Goal: Information Seeking & Learning: Learn about a topic

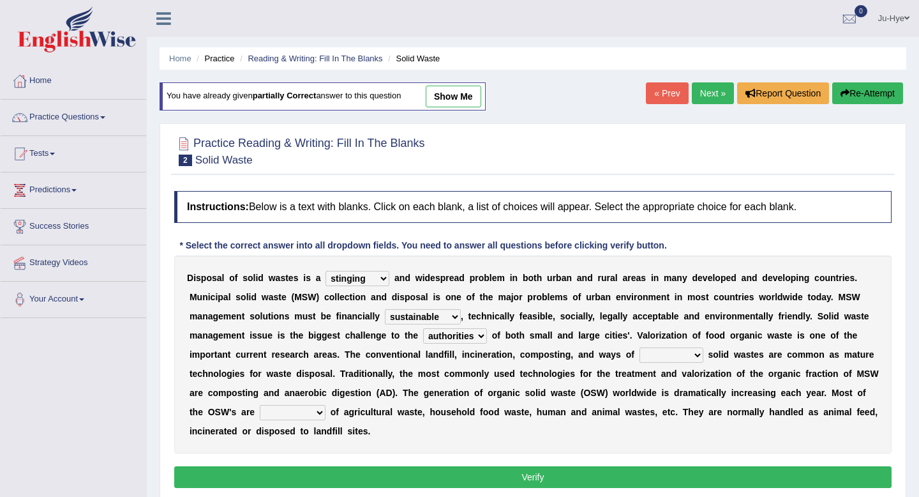
select select "stinging"
select select "sustainable"
select select "authorities"
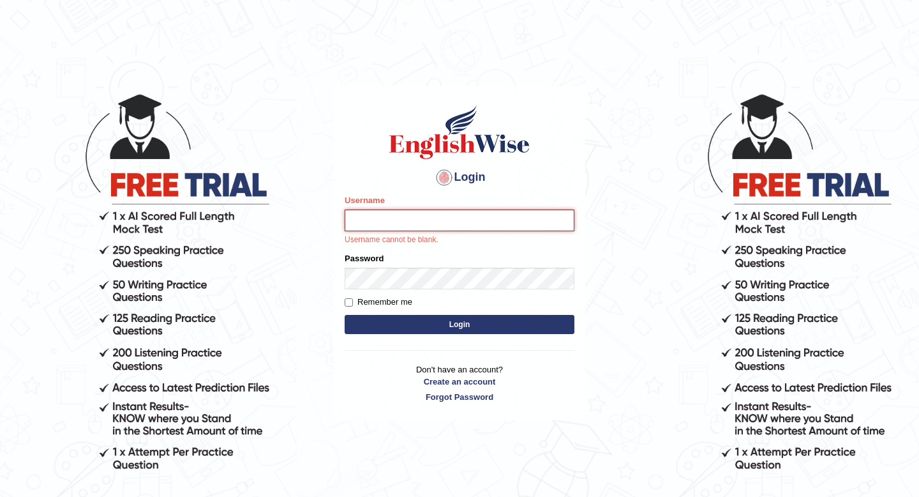
click at [479, 221] on input "Username" at bounding box center [460, 220] width 230 height 22
type input "0466609749"
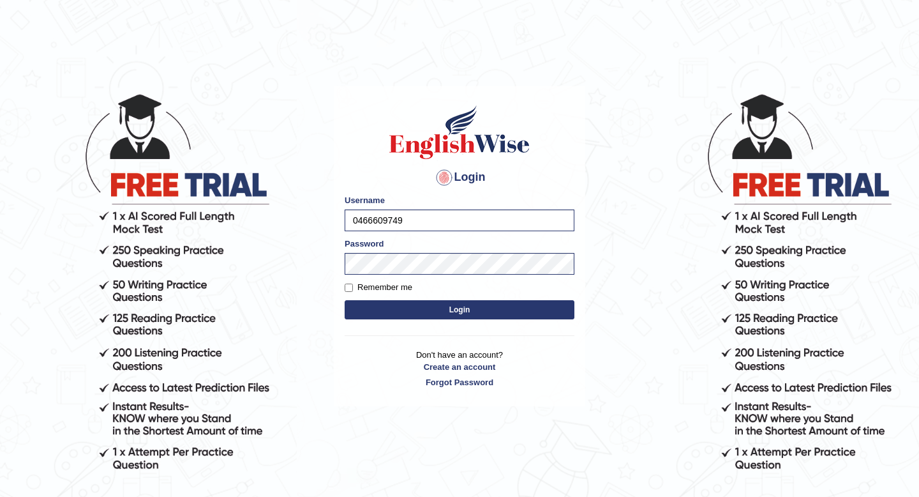
click at [409, 307] on button "Login" at bounding box center [460, 309] width 230 height 19
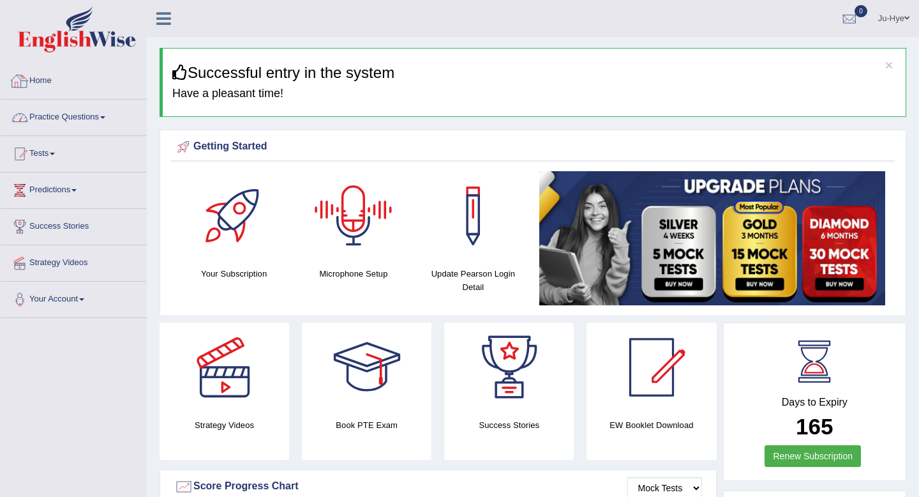
click at [103, 117] on link "Practice Questions" at bounding box center [74, 116] width 146 height 32
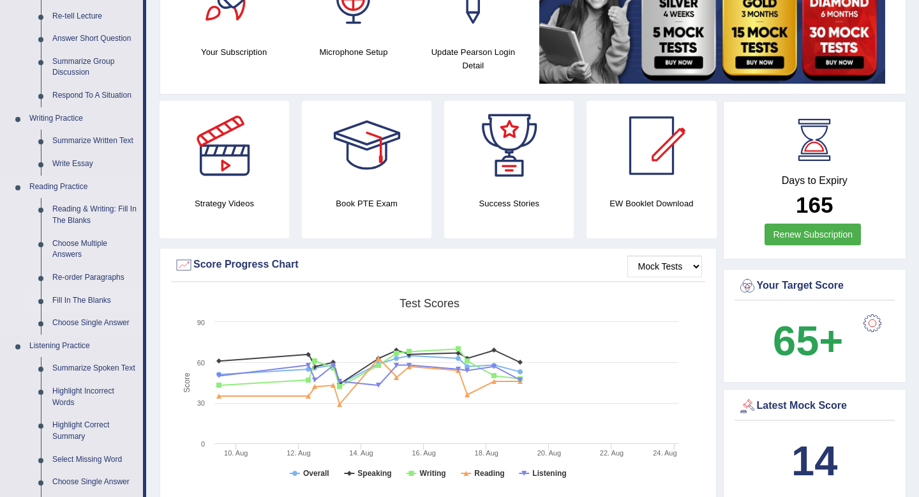
scroll to position [226, 0]
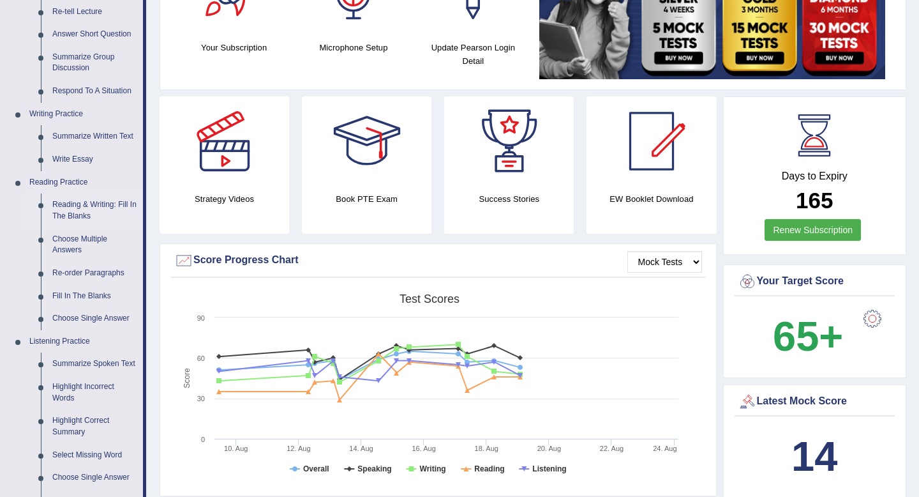
click at [114, 212] on link "Reading & Writing: Fill In The Blanks" at bounding box center [95, 210] width 96 height 34
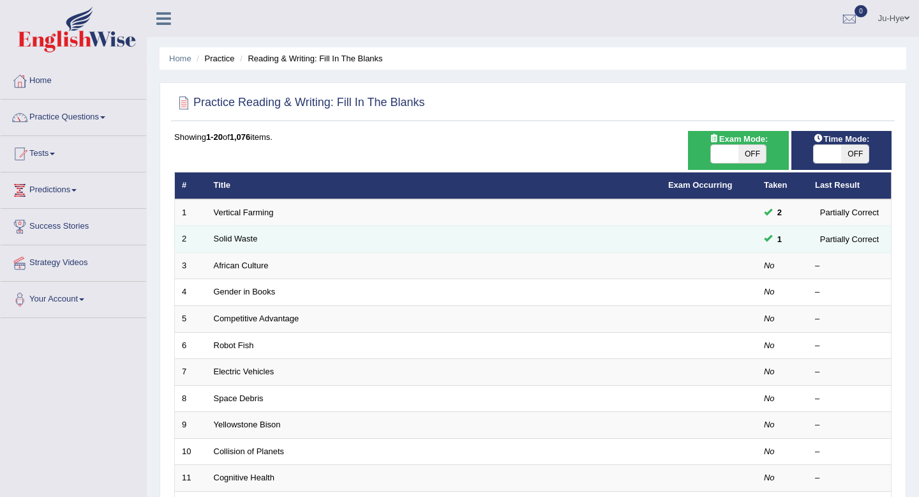
click at [242, 244] on td "Solid Waste" at bounding box center [434, 239] width 454 height 27
click at [247, 241] on link "Solid Waste" at bounding box center [236, 239] width 44 height 10
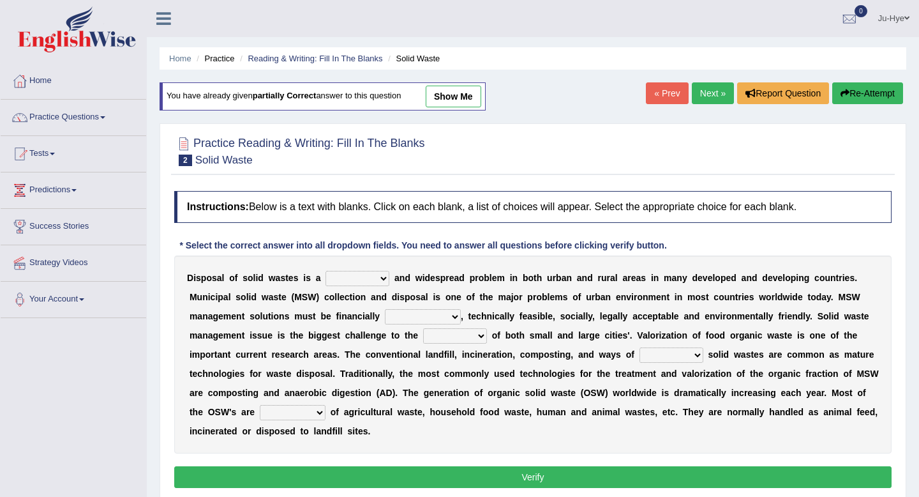
click at [342, 274] on select "slanting stinging stalling shafting" at bounding box center [357, 278] width 64 height 15
select select "stinging"
click at [325, 271] on select "slanting stinging stalling shafting" at bounding box center [357, 278] width 64 height 15
click at [423, 315] on select "unattainable sustainable objectionable treasonable" at bounding box center [423, 316] width 76 height 15
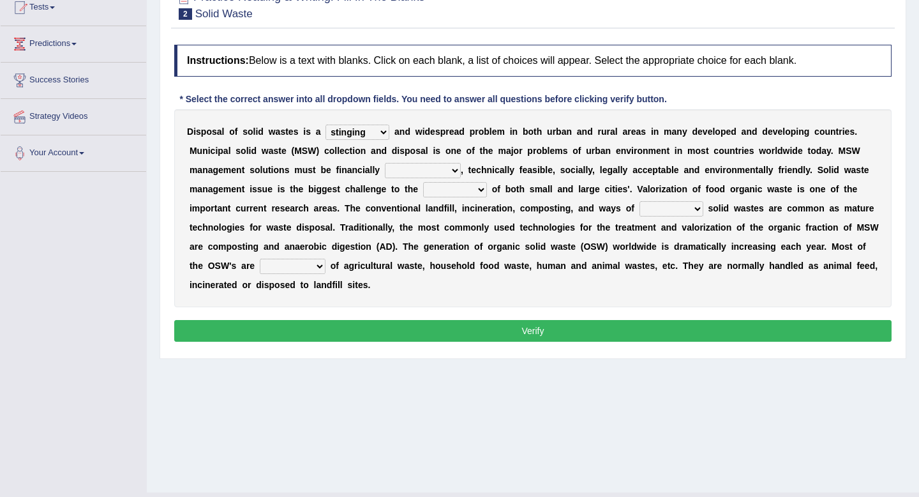
scroll to position [156, 0]
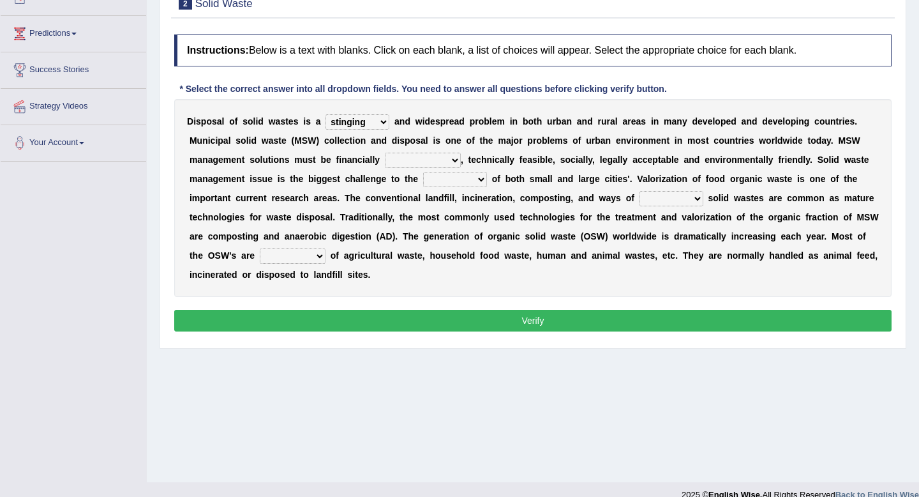
click at [419, 169] on div "D i s p o s a l o f s o l i d w a s t e s i s a slanting stinging stalling shaf…" at bounding box center [532, 198] width 717 height 198
click at [421, 165] on select "unattainable sustainable objectionable treasonable" at bounding box center [423, 160] width 76 height 15
select select "sustainable"
click at [385, 153] on select "unattainable sustainable objectionable treasonable" at bounding box center [423, 160] width 76 height 15
click at [572, 163] on b "c" at bounding box center [573, 159] width 5 height 10
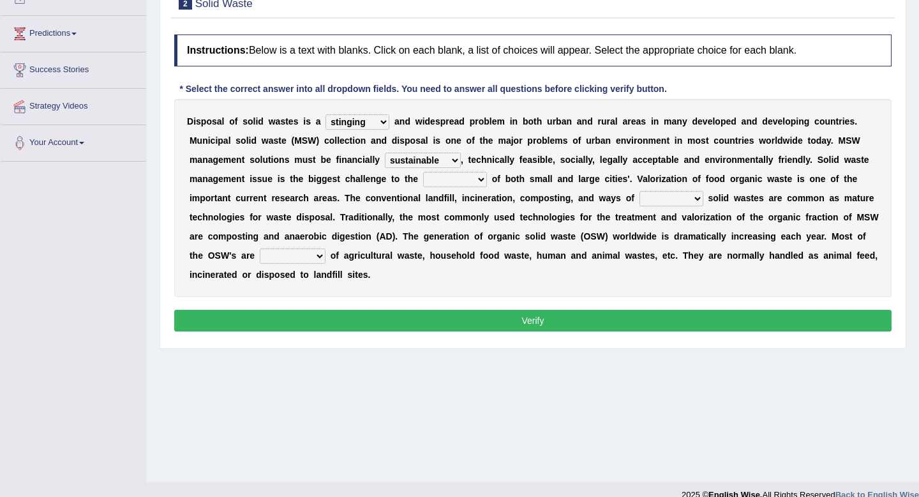
click at [462, 181] on select "plants culture authorities history" at bounding box center [455, 179] width 64 height 15
select select "authorities"
click at [423, 172] on select "plants culture authorities history" at bounding box center [455, 179] width 64 height 15
click at [643, 194] on select "reserving preserving deserving handling" at bounding box center [671, 198] width 64 height 15
click at [652, 200] on select "reserving preserving deserving handling" at bounding box center [671, 198] width 64 height 15
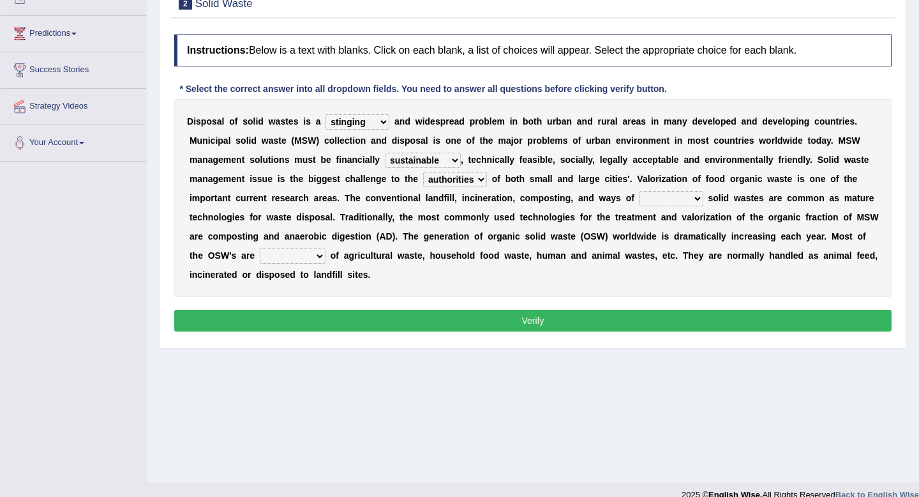
click at [658, 200] on select "reserving preserving deserving handling" at bounding box center [671, 198] width 64 height 15
click at [654, 198] on select "reserving preserving deserving handling" at bounding box center [671, 198] width 64 height 15
select select "preserving"
click at [639, 191] on select "reserving preserving deserving handling" at bounding box center [671, 198] width 64 height 15
click at [448, 239] on b "a" at bounding box center [450, 236] width 5 height 10
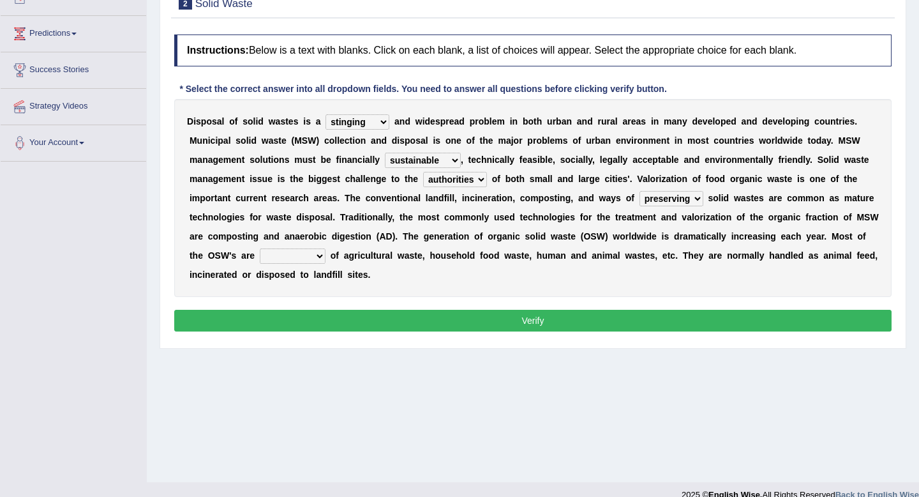
click at [309, 257] on select "composed disposed composing disposing" at bounding box center [293, 255] width 66 height 15
click at [310, 264] on select "composed disposed composing disposing" at bounding box center [293, 255] width 66 height 15
click at [260, 248] on select "composed disposed composing disposing" at bounding box center [293, 255] width 66 height 15
click at [316, 257] on select "composed disposed composing disposing" at bounding box center [293, 255] width 66 height 15
select select "disposed"
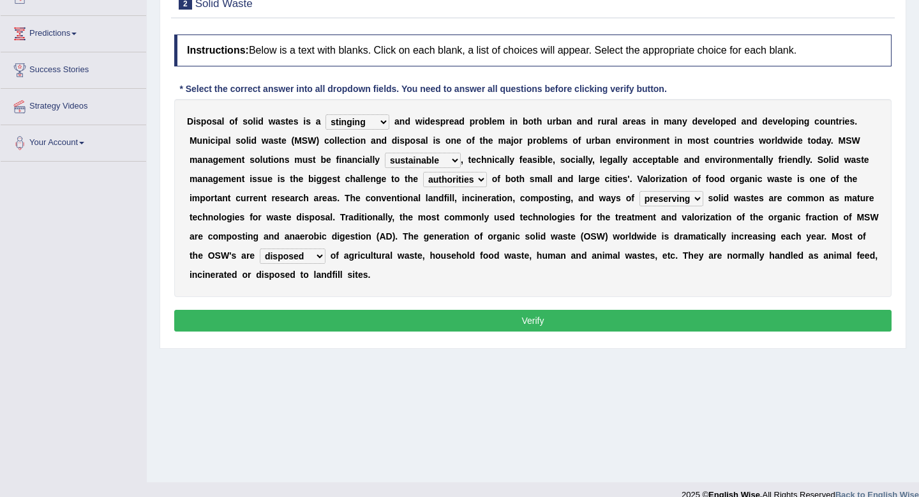
click at [260, 248] on select "composed disposed composing disposing" at bounding box center [293, 255] width 66 height 15
click at [385, 310] on button "Verify" at bounding box center [532, 321] width 717 height 22
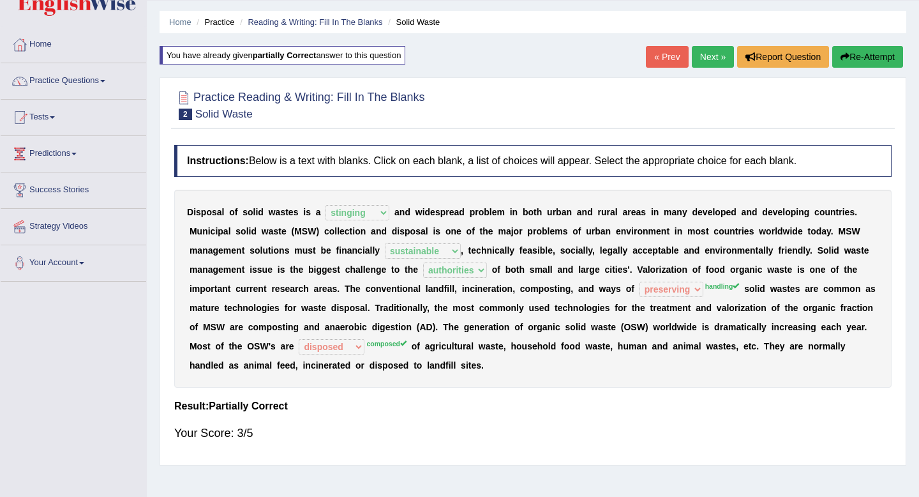
scroll to position [36, 0]
click at [707, 56] on link "Next »" at bounding box center [713, 58] width 42 height 22
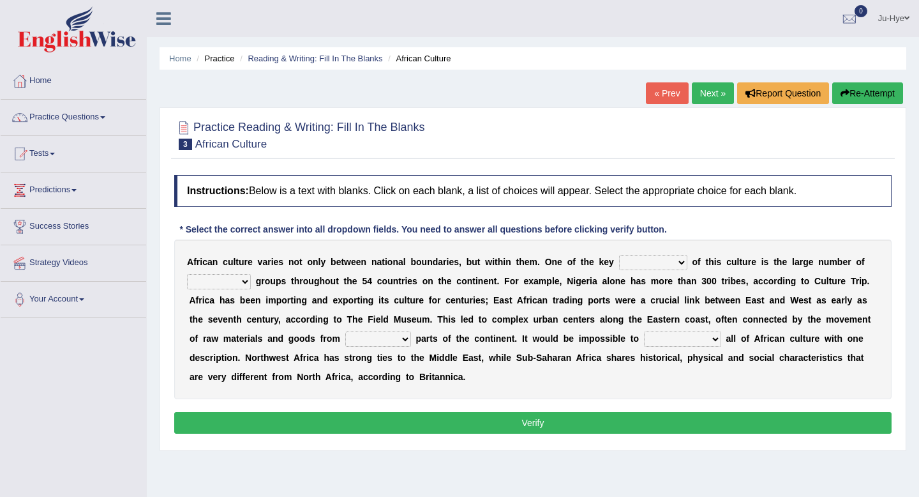
click at [629, 274] on div "A f r i c a n c u l t u r e v a r i e s n o t o n l y b e t w e e n n a t i o n…" at bounding box center [532, 319] width 717 height 160
click at [634, 265] on select "conjectures features issues doubts" at bounding box center [653, 262] width 68 height 15
click at [663, 269] on select "conjectures features issues doubts" at bounding box center [653, 262] width 68 height 15
click at [200, 287] on select "ethic ethnic eugenic epic" at bounding box center [219, 281] width 64 height 15
click at [187, 274] on select "ethic ethnic eugenic epic" at bounding box center [219, 281] width 64 height 15
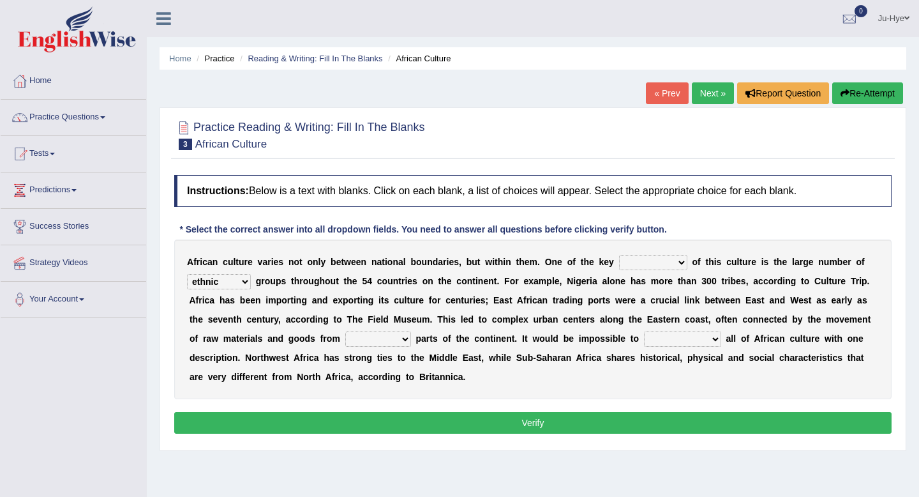
click at [232, 282] on select "ethic ethnic eugenic epic" at bounding box center [219, 281] width 64 height 15
select select "ethic"
click at [187, 274] on select "ethic ethnic eugenic epic" at bounding box center [219, 281] width 64 height 15
click at [533, 269] on div "A f r i c a n c u l t u r e v a r i e s n o t o n l y b e t w e e n n a t i o n…" at bounding box center [532, 319] width 717 height 160
click at [632, 262] on select "conjectures features issues doubts" at bounding box center [653, 262] width 68 height 15
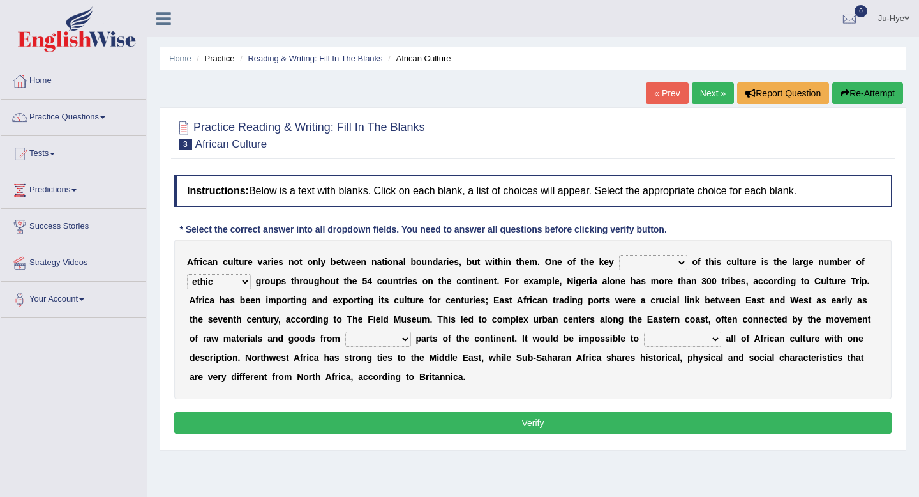
click at [655, 254] on div "A f r i c a n c u l t u r e v a r i e s n o t o n l y b e t w e e n n a t i o n…" at bounding box center [532, 319] width 717 height 160
click at [651, 262] on select "conjectures features issues doubts" at bounding box center [653, 262] width 68 height 15
select select "features"
click at [619, 255] on select "conjectures features issues doubts" at bounding box center [653, 262] width 68 height 15
click at [696, 291] on div "A f r i c a n c u l t u r e v a r i e s n o t o n l y b e t w e e n n a t i o n…" at bounding box center [532, 319] width 717 height 160
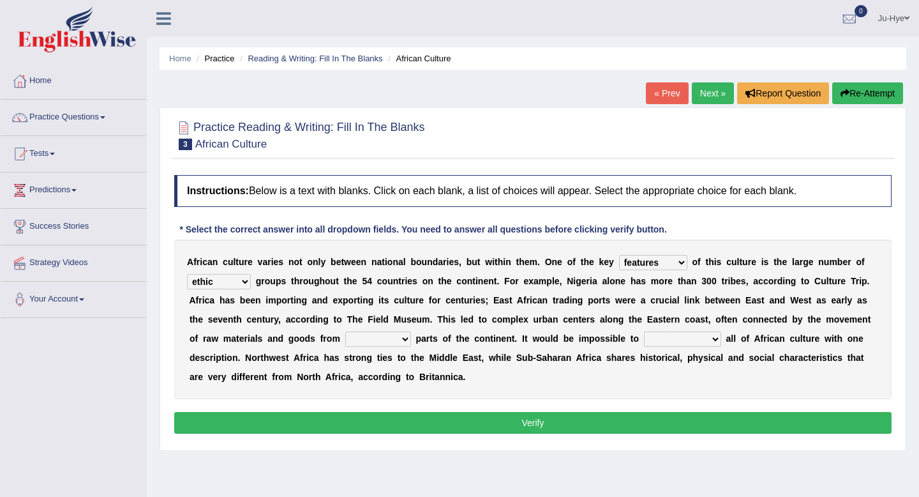
click at [366, 340] on select "forelocked interlocked unlocked landlocked" at bounding box center [378, 338] width 66 height 15
click at [345, 331] on select "forelocked interlocked unlocked landlocked" at bounding box center [378, 338] width 66 height 15
click at [378, 340] on select "forelocked interlocked unlocked landlocked" at bounding box center [378, 338] width 66 height 15
click at [378, 337] on select "forelocked interlocked unlocked landlocked" at bounding box center [378, 338] width 66 height 15
click at [382, 337] on select "forelocked interlocked unlocked landlocked" at bounding box center [378, 338] width 66 height 15
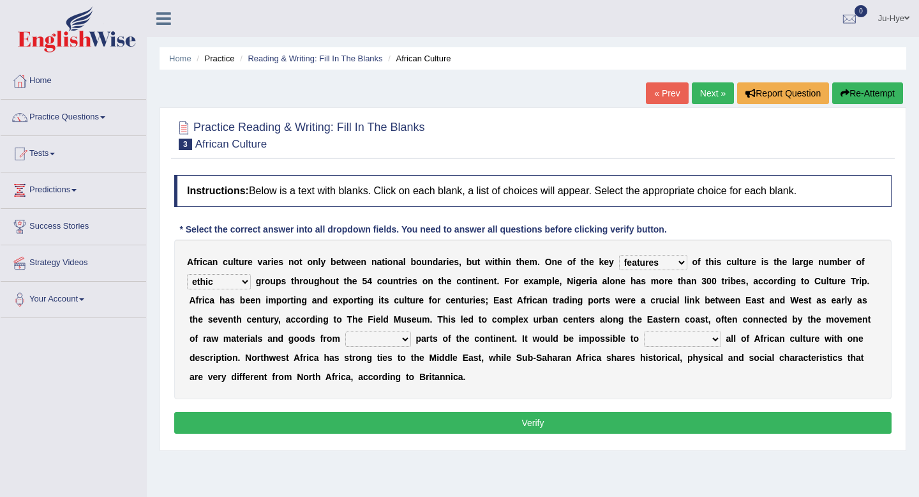
click at [387, 340] on select "forelocked interlocked unlocked landlocked" at bounding box center [378, 338] width 66 height 15
click at [385, 338] on select "forelocked interlocked unlocked landlocked" at bounding box center [378, 338] width 66 height 15
click at [345, 331] on select "forelocked interlocked unlocked landlocked" at bounding box center [378, 338] width 66 height 15
click at [397, 339] on select "forelocked interlocked unlocked landlocked" at bounding box center [378, 338] width 66 height 15
select select "forelocked"
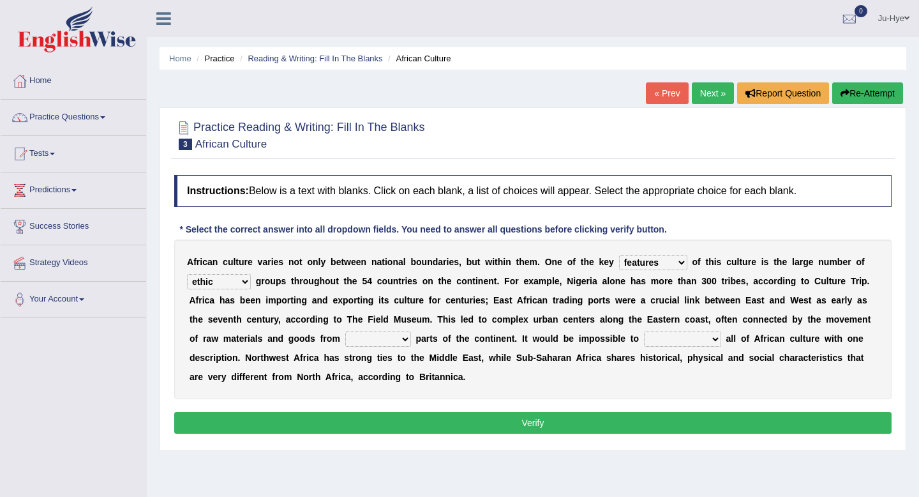
click at [345, 331] on select "forelocked interlocked unlocked landlocked" at bounding box center [378, 338] width 66 height 15
click at [678, 343] on select "characterize conceptualize symbolize synthesize" at bounding box center [682, 338] width 77 height 15
drag, startPoint x: 532, startPoint y: 333, endPoint x: 782, endPoint y: 334, distance: 250.2
click at [782, 334] on div "A f r i c a n c u l t u r e v a r i e s n o t o n l y b e t w e e n n a t i o n…" at bounding box center [532, 319] width 717 height 160
click at [684, 345] on select "characterize conceptualize symbolize synthesize" at bounding box center [682, 338] width 77 height 15
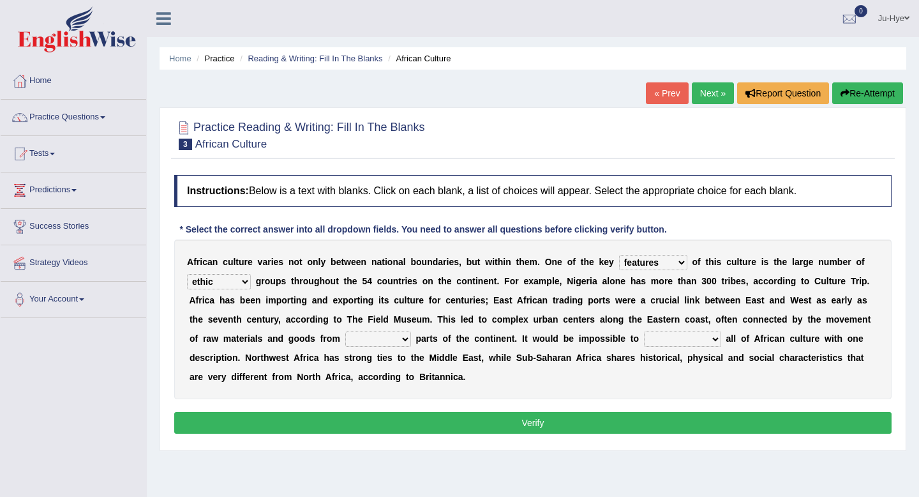
select select "symbolize"
click at [645, 331] on select "characterize conceptualize symbolize synthesize" at bounding box center [682, 338] width 77 height 15
click at [641, 428] on button "Verify" at bounding box center [532, 423] width 717 height 22
click at [869, 91] on button "Re-Attempt" at bounding box center [867, 93] width 71 height 22
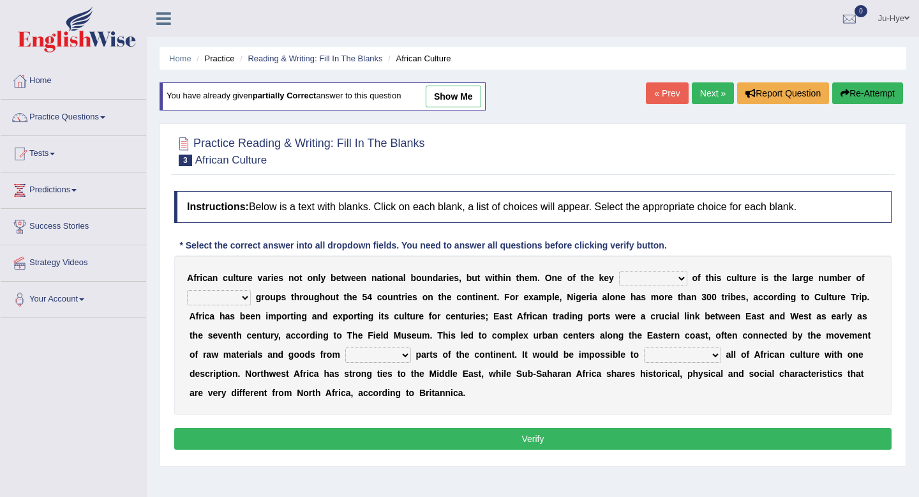
click at [615, 275] on b at bounding box center [616, 278] width 5 height 10
click at [626, 274] on select "conjectures features issues doubts" at bounding box center [653, 278] width 68 height 15
select select "features"
click at [619, 271] on select "conjectures features issues doubts" at bounding box center [653, 278] width 68 height 15
click at [229, 294] on select "ethic ethnic eugenic epic" at bounding box center [219, 297] width 64 height 15
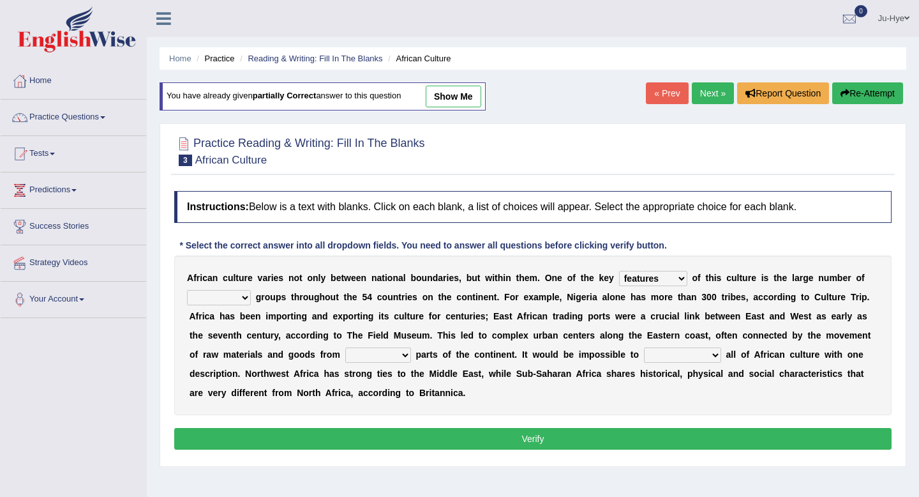
select select "ethnic"
click at [187, 290] on select "ethic ethnic eugenic epic" at bounding box center [219, 297] width 64 height 15
click at [385, 361] on select "forelocked interlocked unlocked landlocked" at bounding box center [378, 354] width 66 height 15
click at [367, 357] on select "forelocked interlocked unlocked landlocked" at bounding box center [378, 354] width 66 height 15
select select "unlocked"
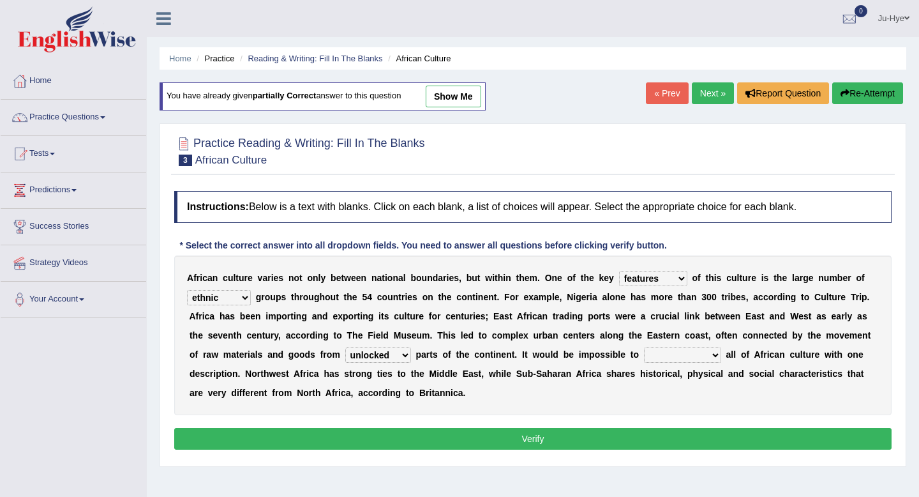
click at [345, 347] on select "forelocked interlocked unlocked landlocked" at bounding box center [378, 354] width 66 height 15
click at [676, 352] on select "characterize conceptualize symbolize synthesize" at bounding box center [682, 354] width 77 height 15
select select "characterize"
click at [645, 347] on select "characterize conceptualize symbolize synthesize" at bounding box center [682, 354] width 77 height 15
click at [418, 437] on button "Verify" at bounding box center [532, 439] width 717 height 22
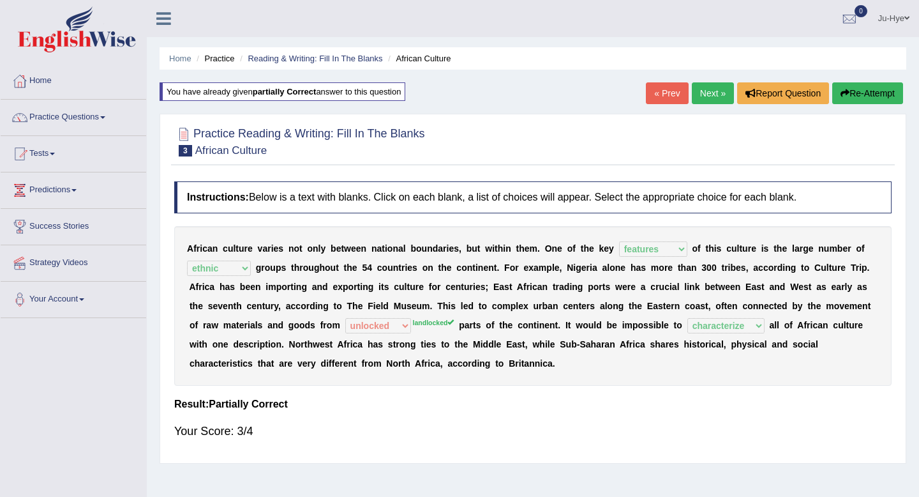
scroll to position [6, 0]
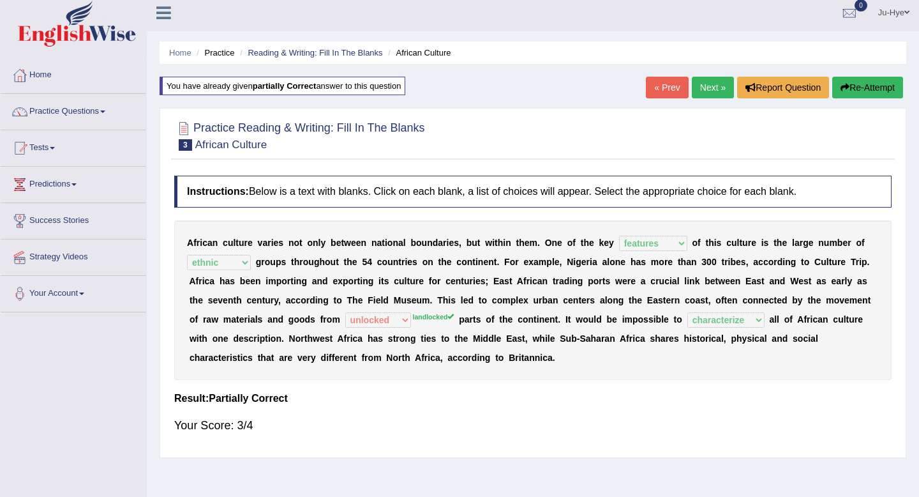
click at [708, 87] on link "Next »" at bounding box center [713, 88] width 42 height 22
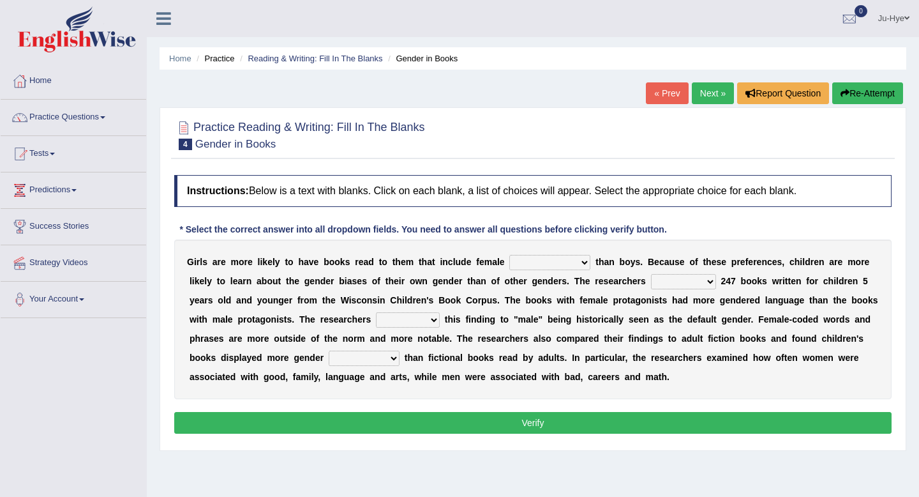
click at [527, 259] on select "protagonists cosmogonists agonists expressionists" at bounding box center [549, 262] width 81 height 15
select select "expressionists"
click at [509, 255] on select "protagonists cosmogonists agonists expressionists" at bounding box center [549, 262] width 81 height 15
click at [687, 282] on select "hydrolyzed paralyzed catalyzed analyzed" at bounding box center [683, 281] width 65 height 15
click at [671, 284] on select "hydrolyzed paralyzed catalyzed analyzed" at bounding box center [683, 281] width 65 height 15
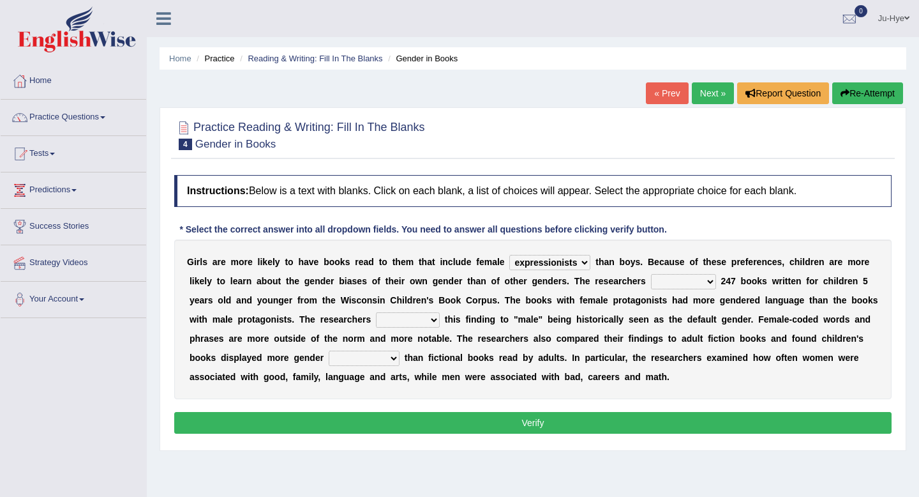
select select "analyzed"
click at [651, 274] on select "hydrolyzed paralyzed catalyzed analyzed" at bounding box center [683, 281] width 65 height 15
click at [666, 278] on select "hydrolyzed paralyzed catalyzed analyzed" at bounding box center [683, 281] width 65 height 15
click at [393, 318] on select "contribute tribute distribute attribute" at bounding box center [408, 319] width 64 height 15
select select "contribute"
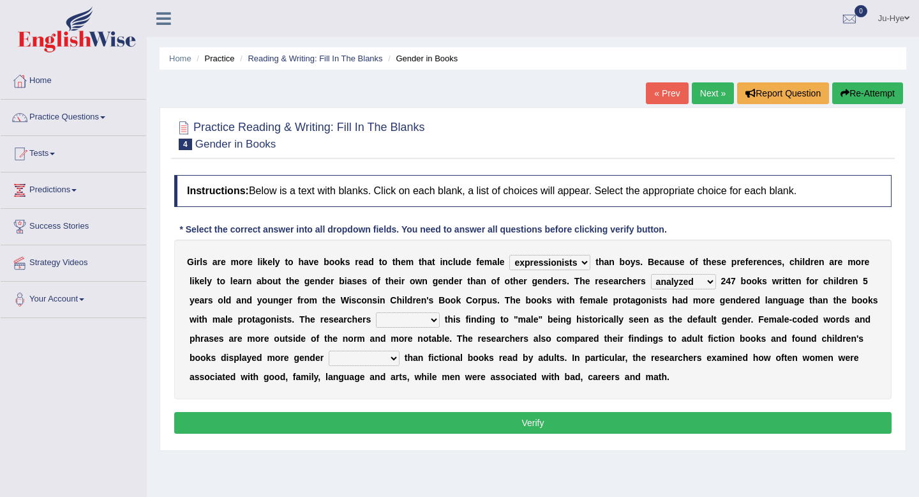
click at [376, 312] on select "contribute tribute distribute attribute" at bounding box center [408, 319] width 64 height 15
click at [348, 355] on select "stereotypes teletypes prototypes electrotypes" at bounding box center [364, 357] width 71 height 15
select select "stereotypes"
click at [329, 350] on select "stereotypes teletypes prototypes electrotypes" at bounding box center [364, 357] width 71 height 15
click at [482, 425] on button "Verify" at bounding box center [532, 423] width 717 height 22
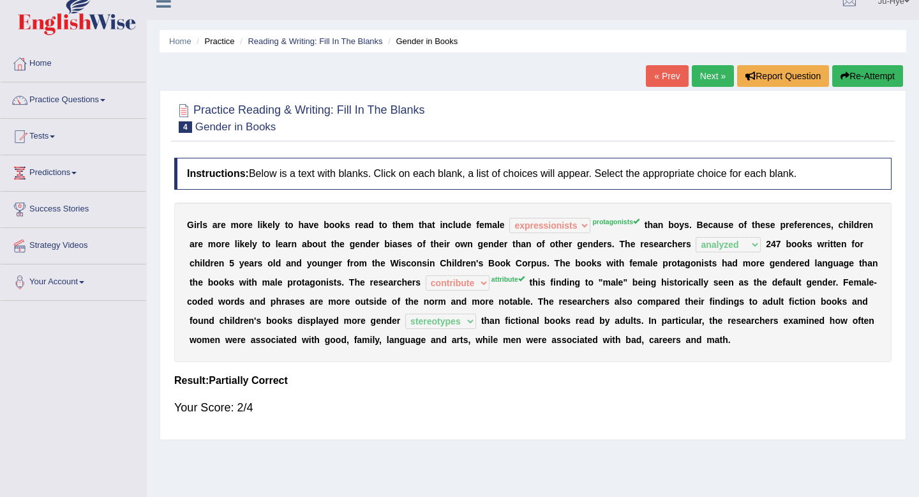
scroll to position [19, 0]
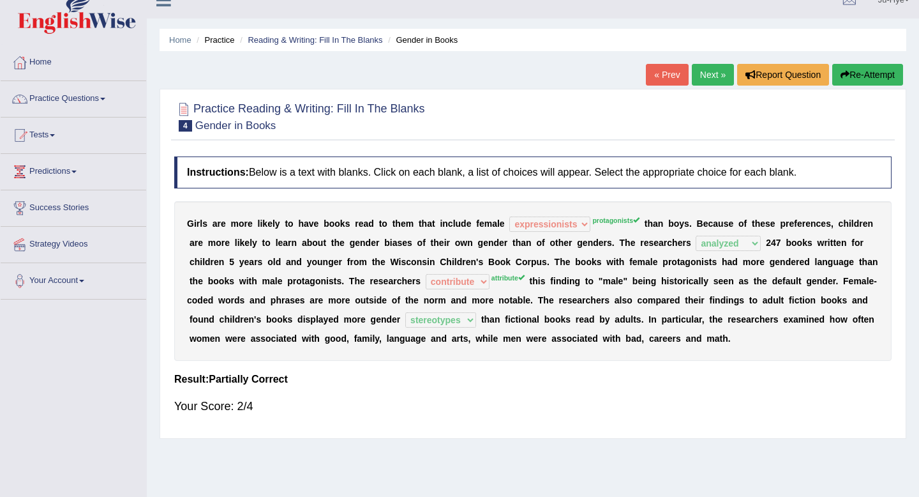
click at [862, 82] on button "Re-Attempt" at bounding box center [867, 75] width 71 height 22
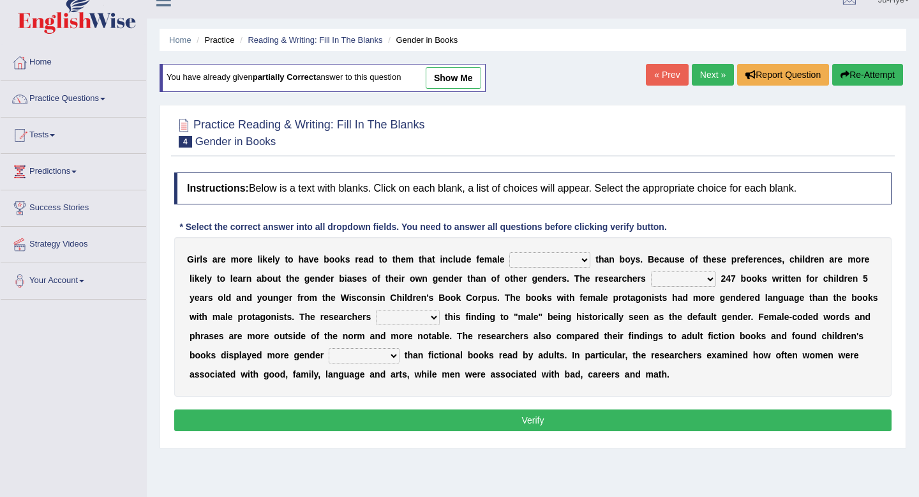
click at [537, 261] on select "protagonists cosmogonists agonists expressionists" at bounding box center [549, 259] width 81 height 15
select select "protagonists"
click at [509, 252] on select "protagonists cosmogonists agonists expressionists" at bounding box center [549, 259] width 81 height 15
click at [680, 275] on select "hydrolyzed paralyzed catalyzed analyzed" at bounding box center [683, 278] width 65 height 15
select select "analyzed"
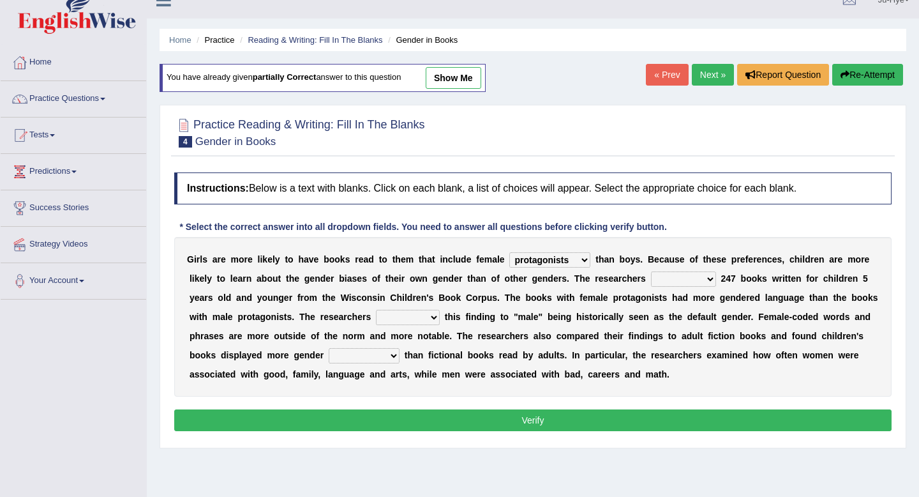
click at [651, 271] on select "hydrolyzed paralyzed catalyzed analyzed" at bounding box center [683, 278] width 65 height 15
click at [419, 315] on select "contribute tribute distribute attribute" at bounding box center [408, 317] width 64 height 15
select select "attribute"
click at [376, 310] on select "contribute tribute distribute attribute" at bounding box center [408, 317] width 64 height 15
click at [411, 317] on select "contribute tribute distribute attribute" at bounding box center [408, 317] width 64 height 15
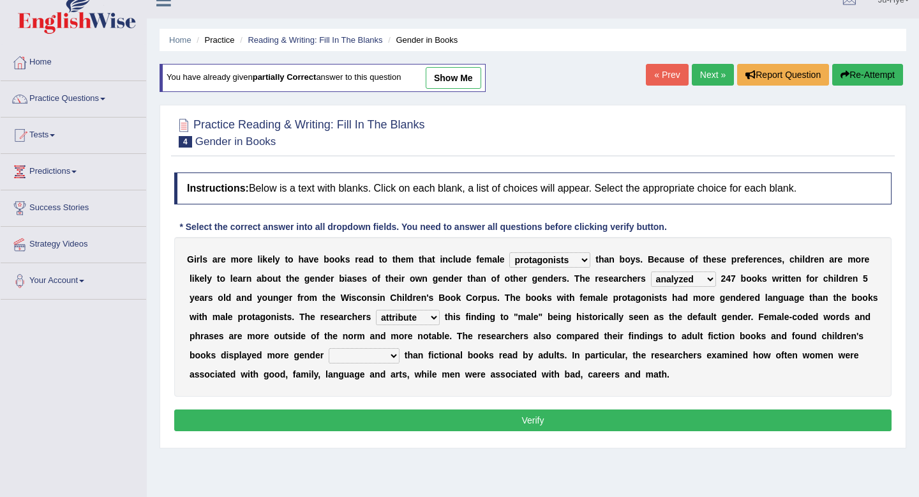
click at [385, 357] on select "stereotypes teletypes prototypes electrotypes" at bounding box center [364, 355] width 71 height 15
select select "stereotypes"
click at [329, 348] on select "stereotypes teletypes prototypes electrotypes" at bounding box center [364, 355] width 71 height 15
click at [421, 416] on button "Verify" at bounding box center [532, 420] width 717 height 22
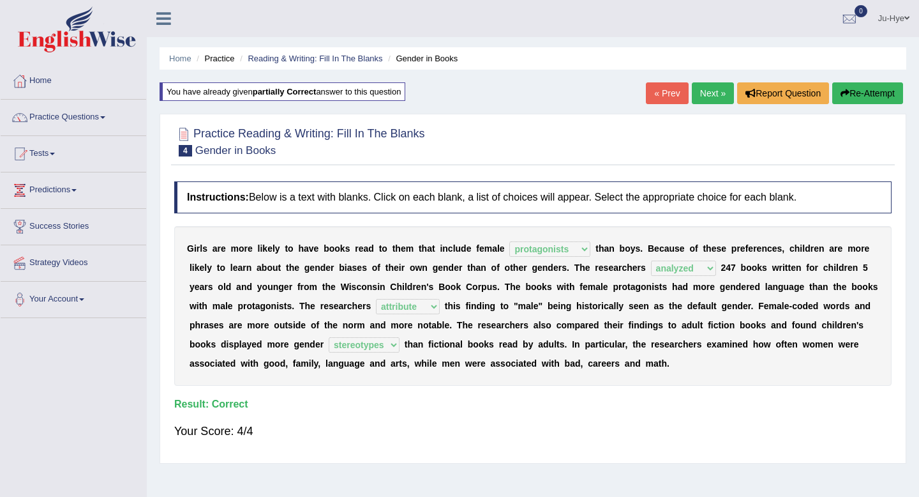
click at [698, 87] on link "Next »" at bounding box center [713, 93] width 42 height 22
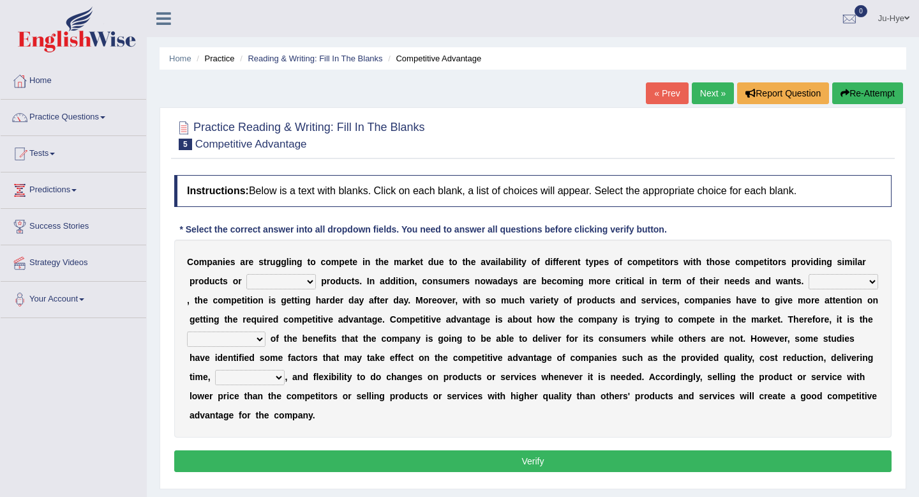
click at [297, 277] on select "constitution restitution substitution institution" at bounding box center [281, 281] width 70 height 15
click at [268, 276] on select "constitution restitution substitution institution" at bounding box center [281, 281] width 70 height 15
select select "substitution"
click at [246, 274] on select "constitution restitution substitution institution" at bounding box center [281, 281] width 70 height 15
click at [340, 320] on b "a" at bounding box center [340, 319] width 5 height 10
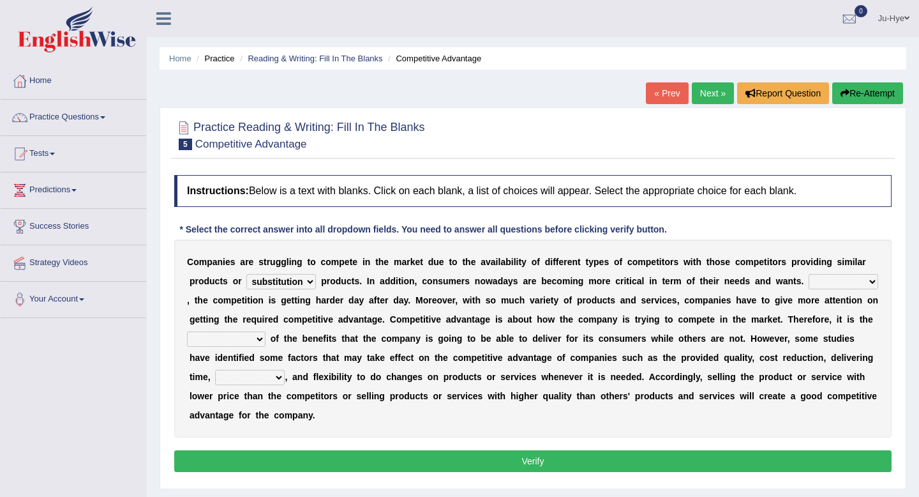
click at [299, 278] on select "constitution restitution substitution institution" at bounding box center [281, 281] width 70 height 15
click at [823, 285] on select "However Instead Additionally Therefore" at bounding box center [844, 281] width 70 height 15
click at [845, 286] on select "However Instead Additionally Therefore" at bounding box center [844, 281] width 70 height 15
click at [810, 281] on select "However Instead Additionally Therefore" at bounding box center [844, 281] width 70 height 15
